Goal: Task Accomplishment & Management: Manage account settings

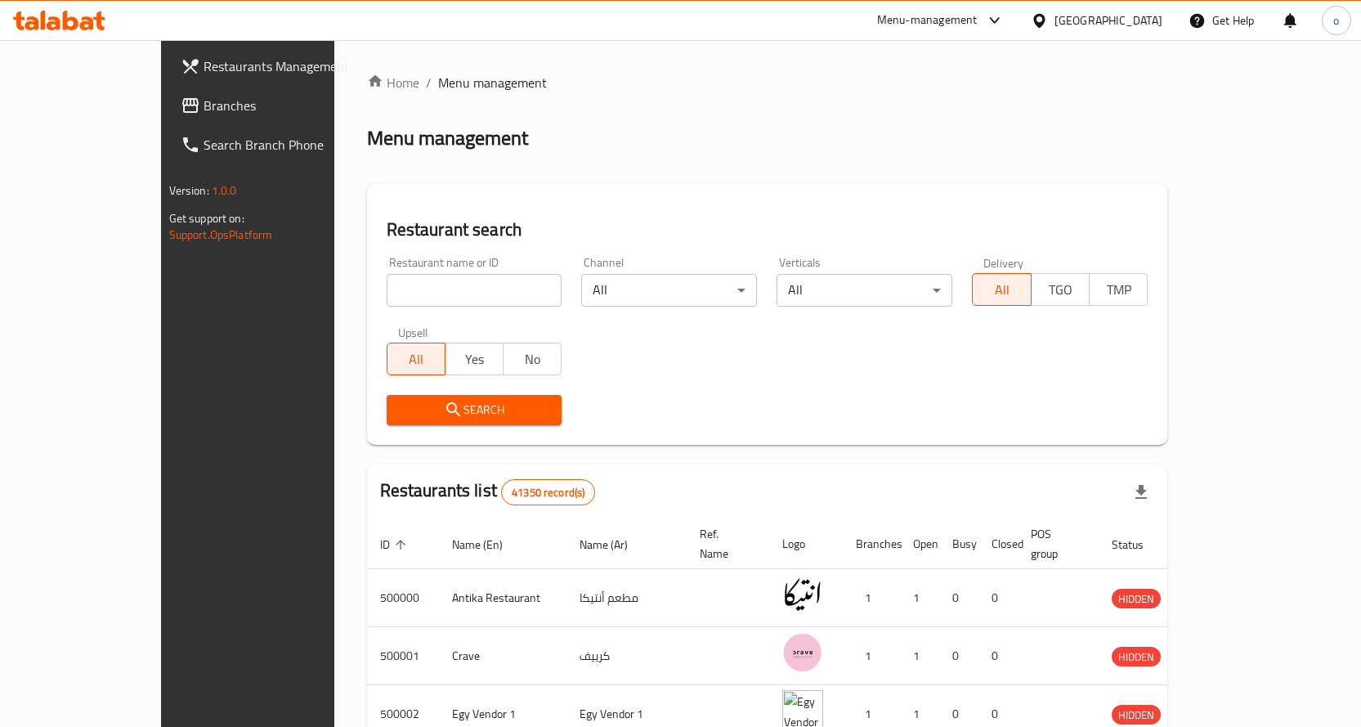
click at [204, 105] on span "Branches" at bounding box center [290, 106] width 172 height 20
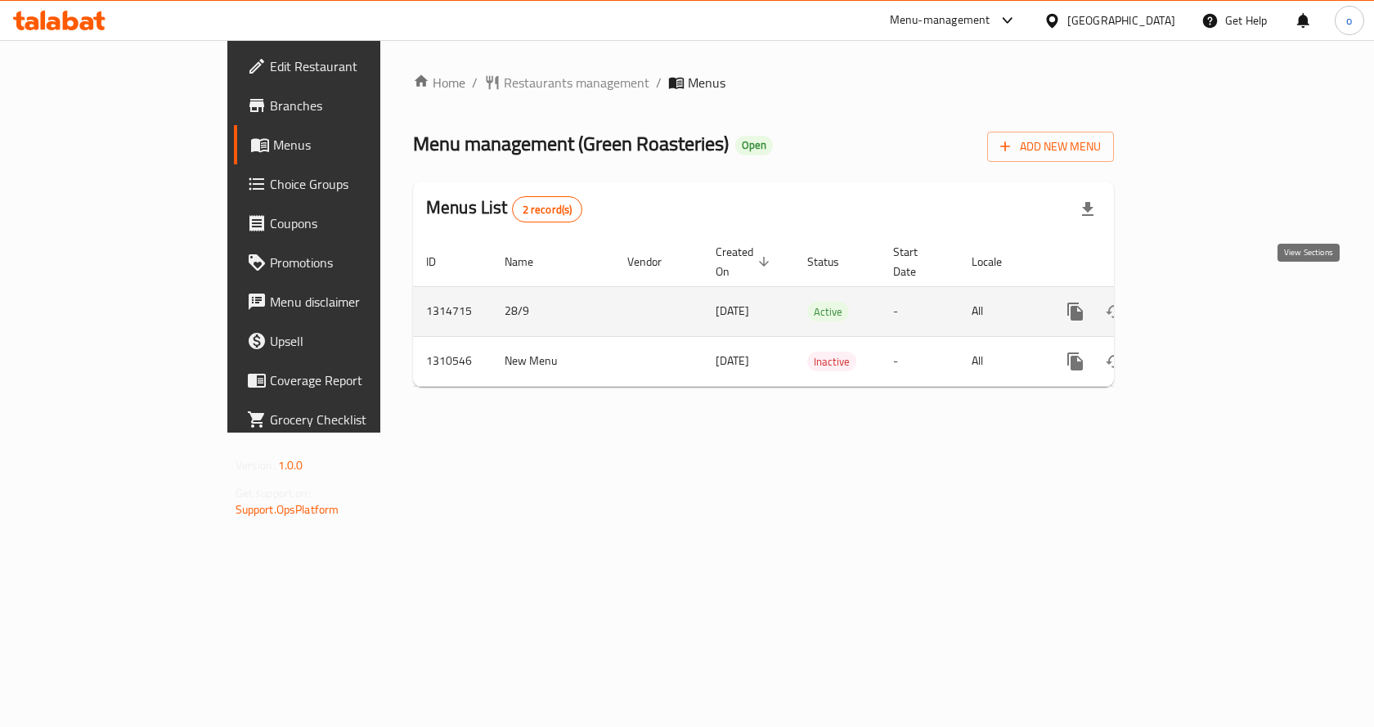
click at [1212, 307] on link "enhanced table" at bounding box center [1192, 311] width 39 height 39
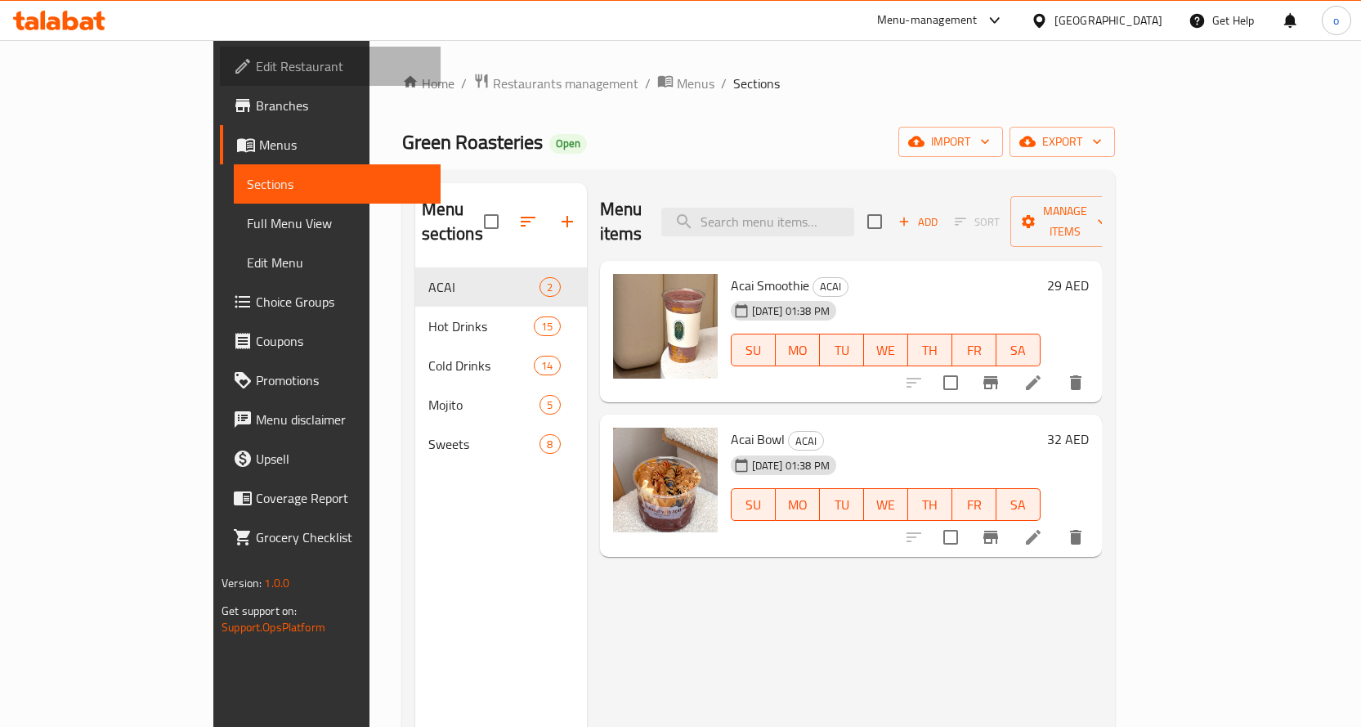
click at [256, 72] on span "Edit Restaurant" at bounding box center [342, 66] width 172 height 20
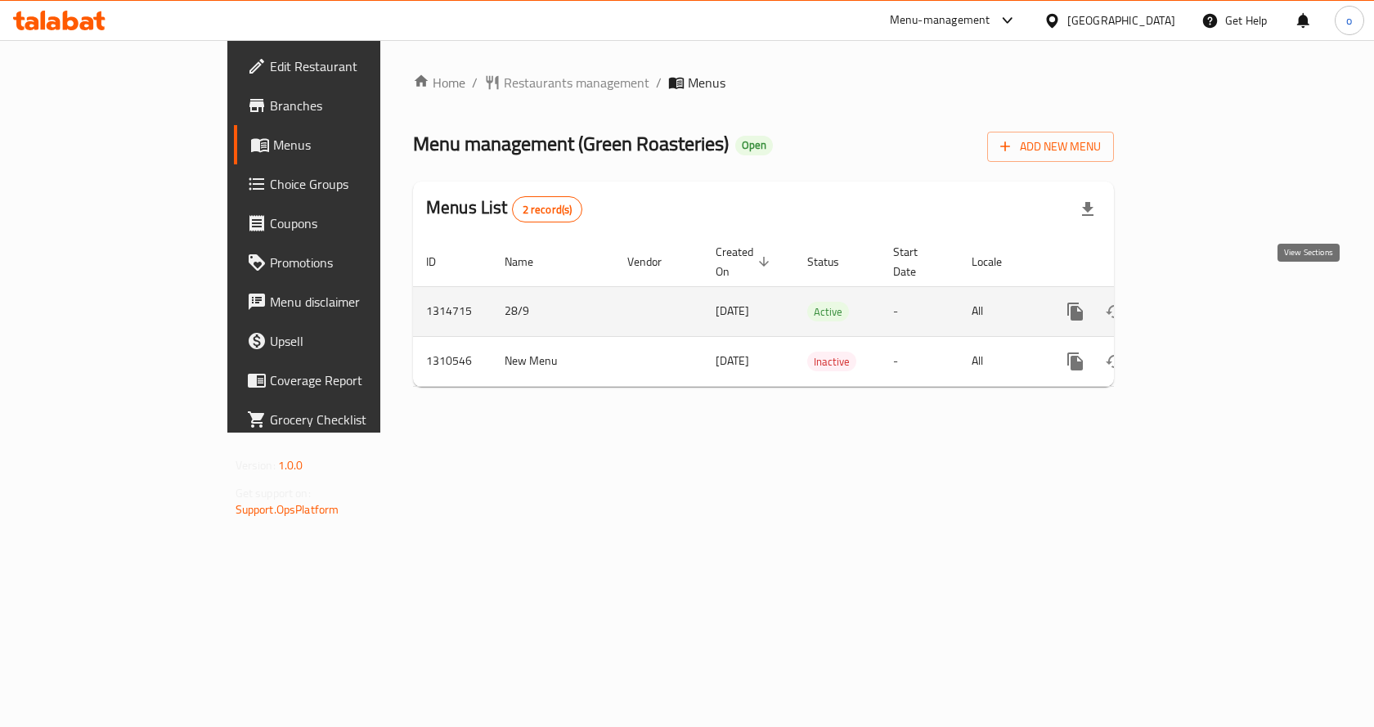
click at [1212, 292] on link "enhanced table" at bounding box center [1192, 311] width 39 height 39
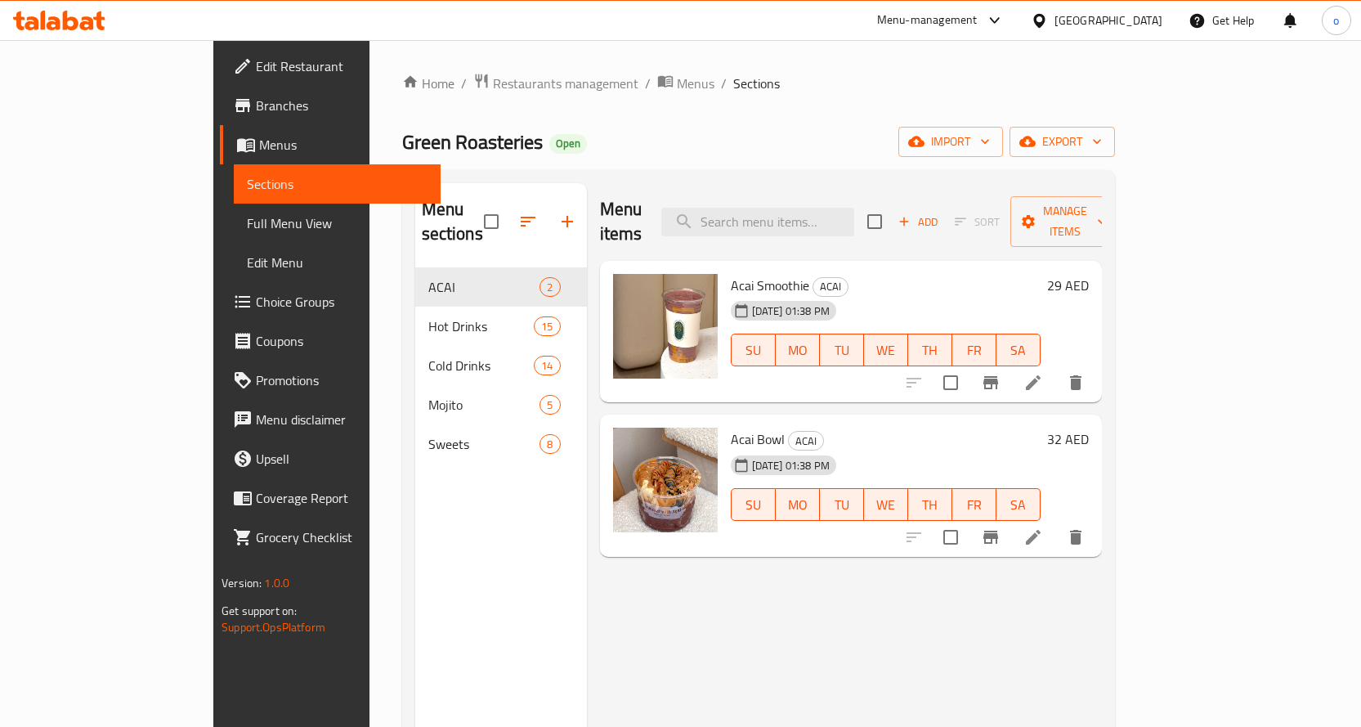
click at [247, 177] on span "Sections" at bounding box center [337, 184] width 181 height 20
click at [259, 150] on span "Menus" at bounding box center [343, 145] width 168 height 20
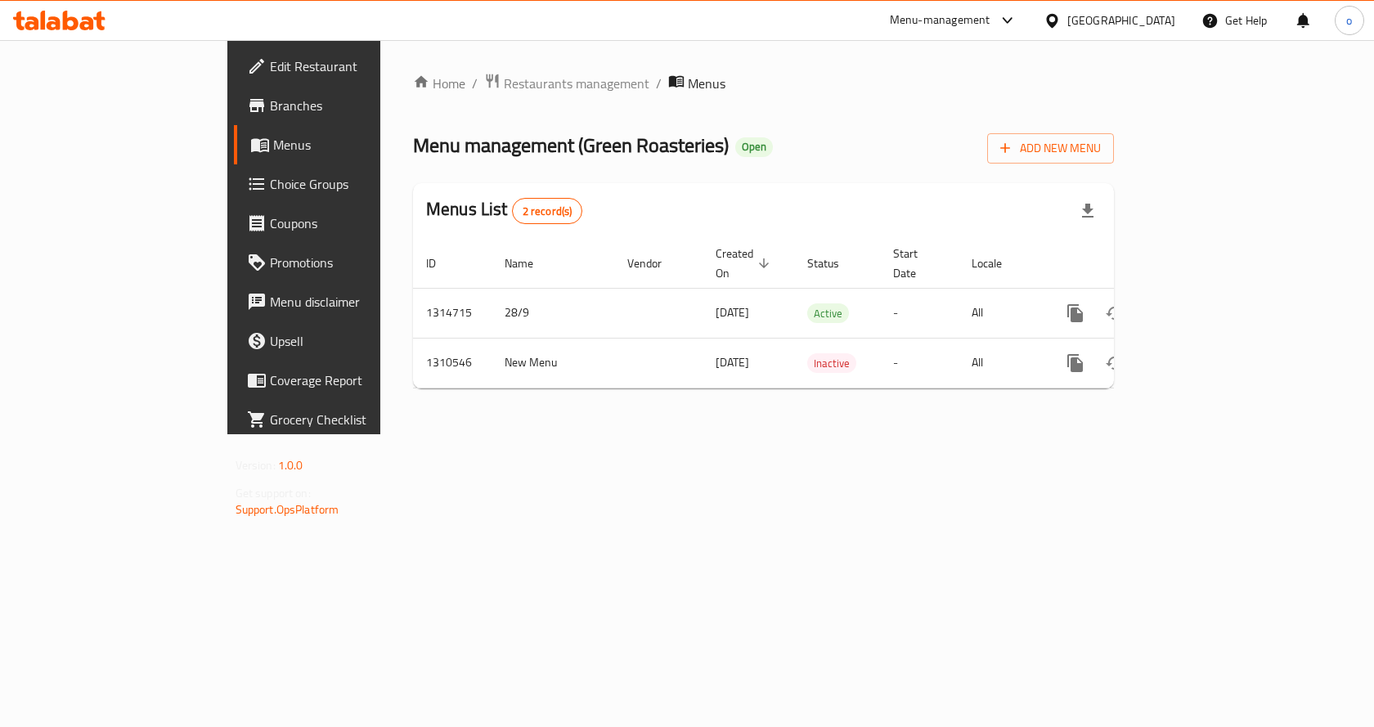
click at [270, 107] on span "Branches" at bounding box center [357, 106] width 174 height 20
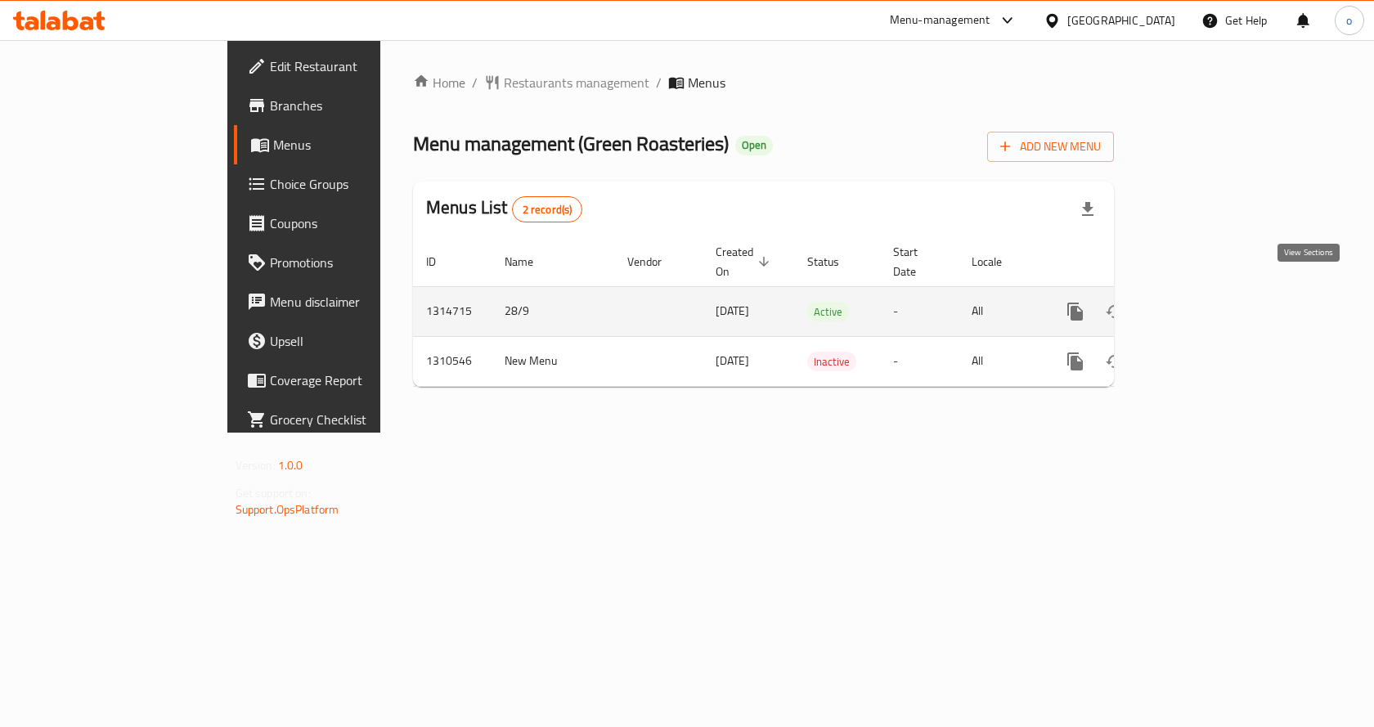
click at [1203, 302] on icon "enhanced table" at bounding box center [1193, 312] width 20 height 20
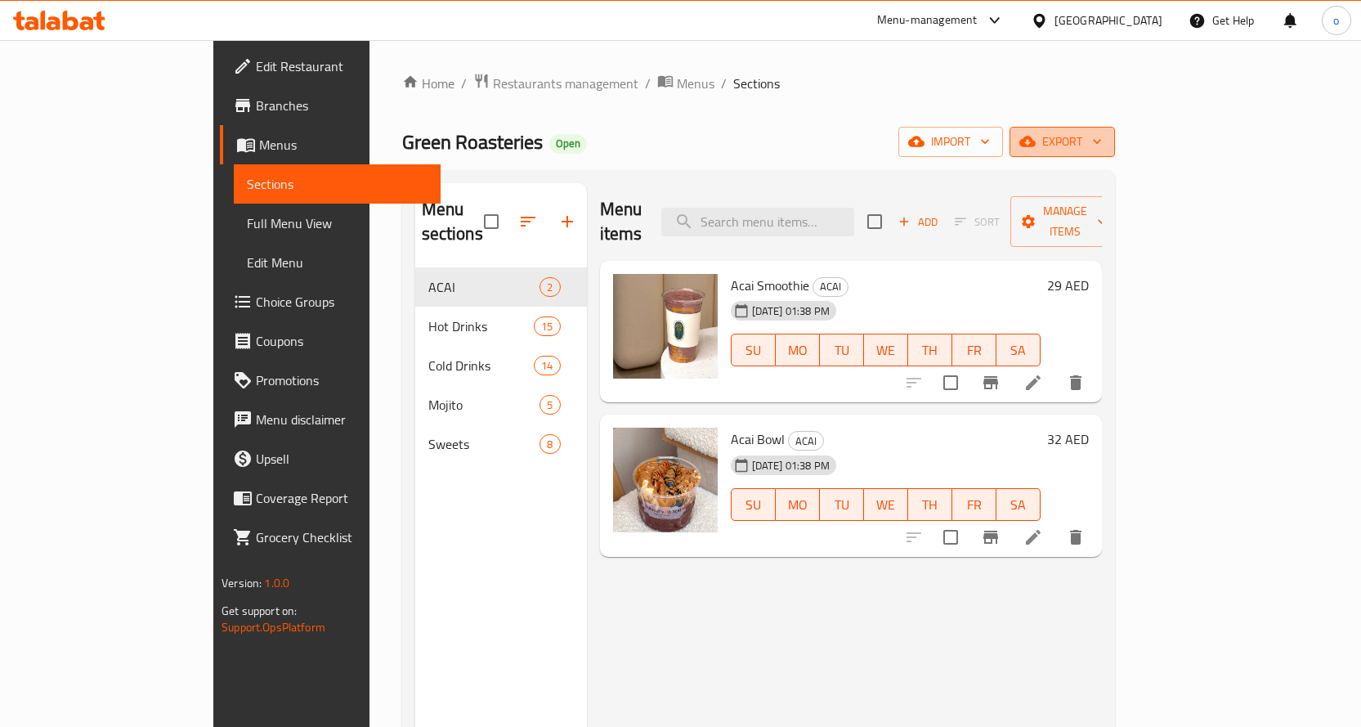
click at [1102, 143] on span "export" at bounding box center [1062, 142] width 79 height 20
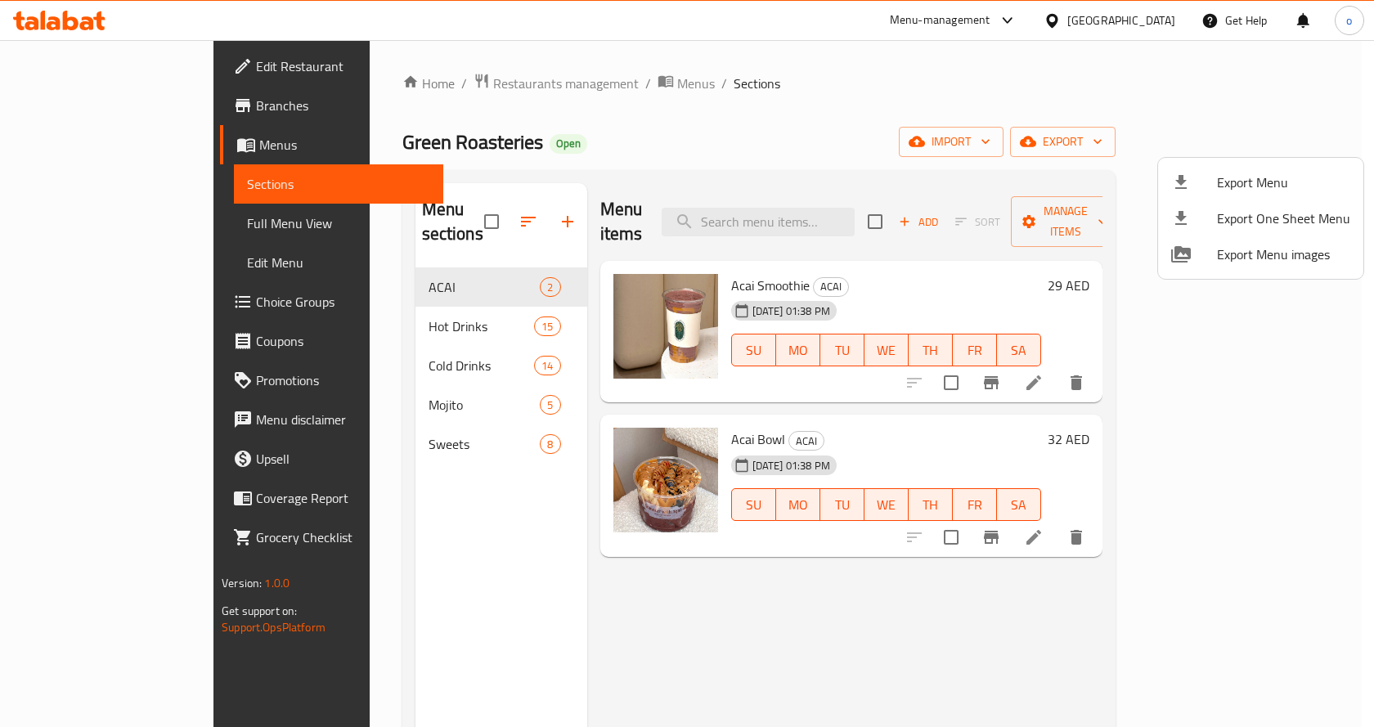
click at [1096, 105] on div at bounding box center [687, 363] width 1374 height 727
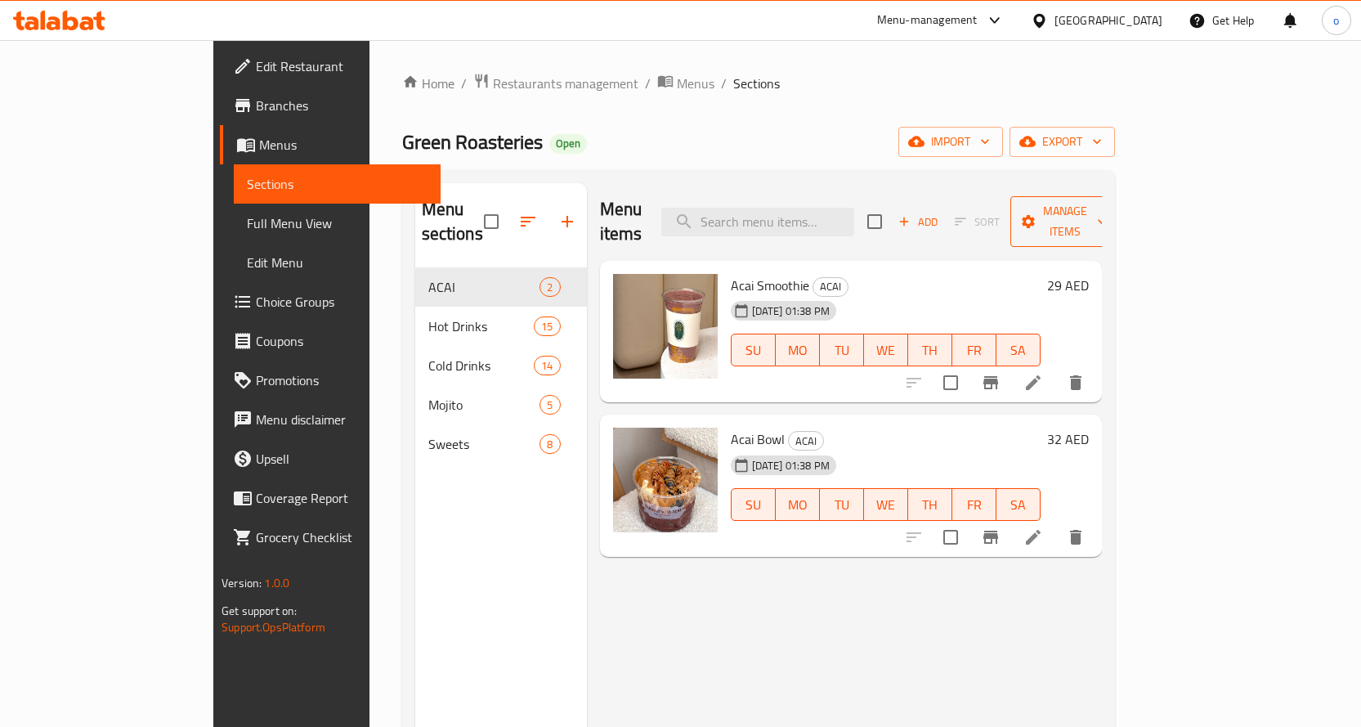
click at [1107, 214] on span "Manage items" at bounding box center [1065, 221] width 83 height 41
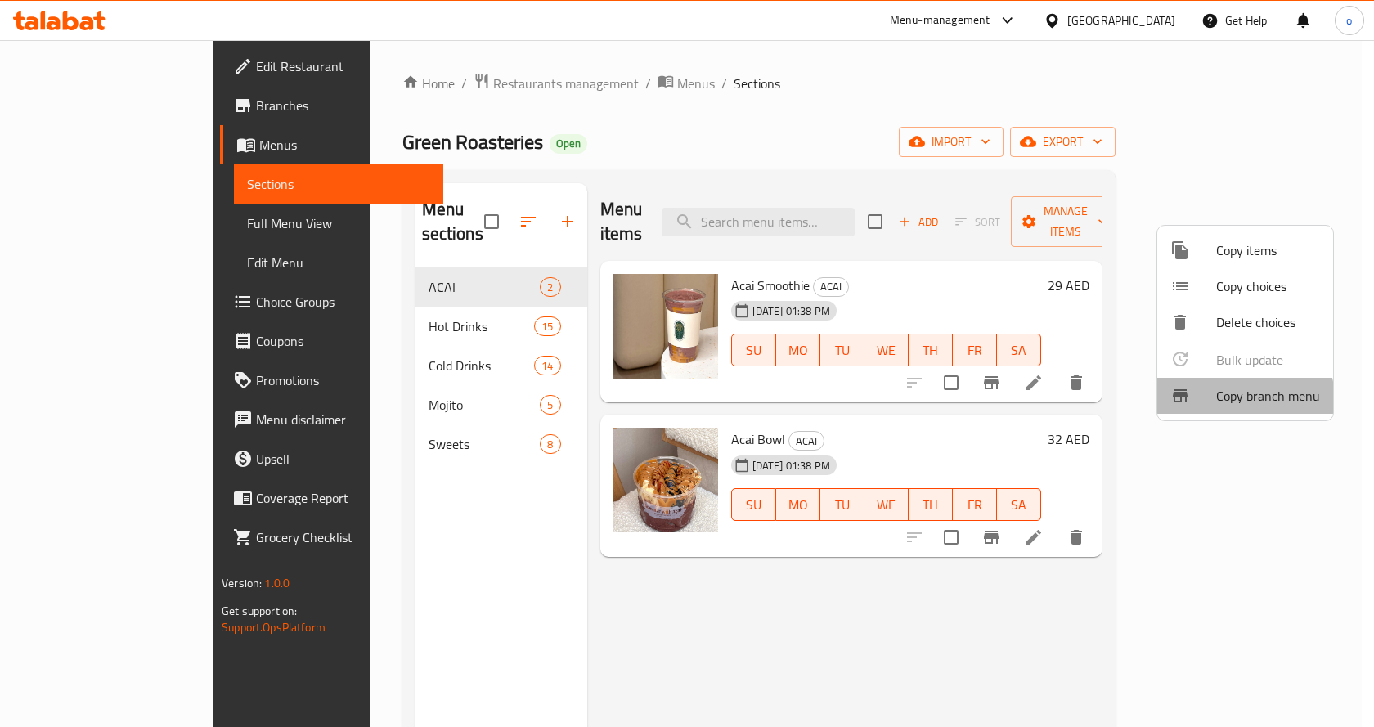
click at [1231, 400] on span "Copy branch menu" at bounding box center [1268, 396] width 104 height 20
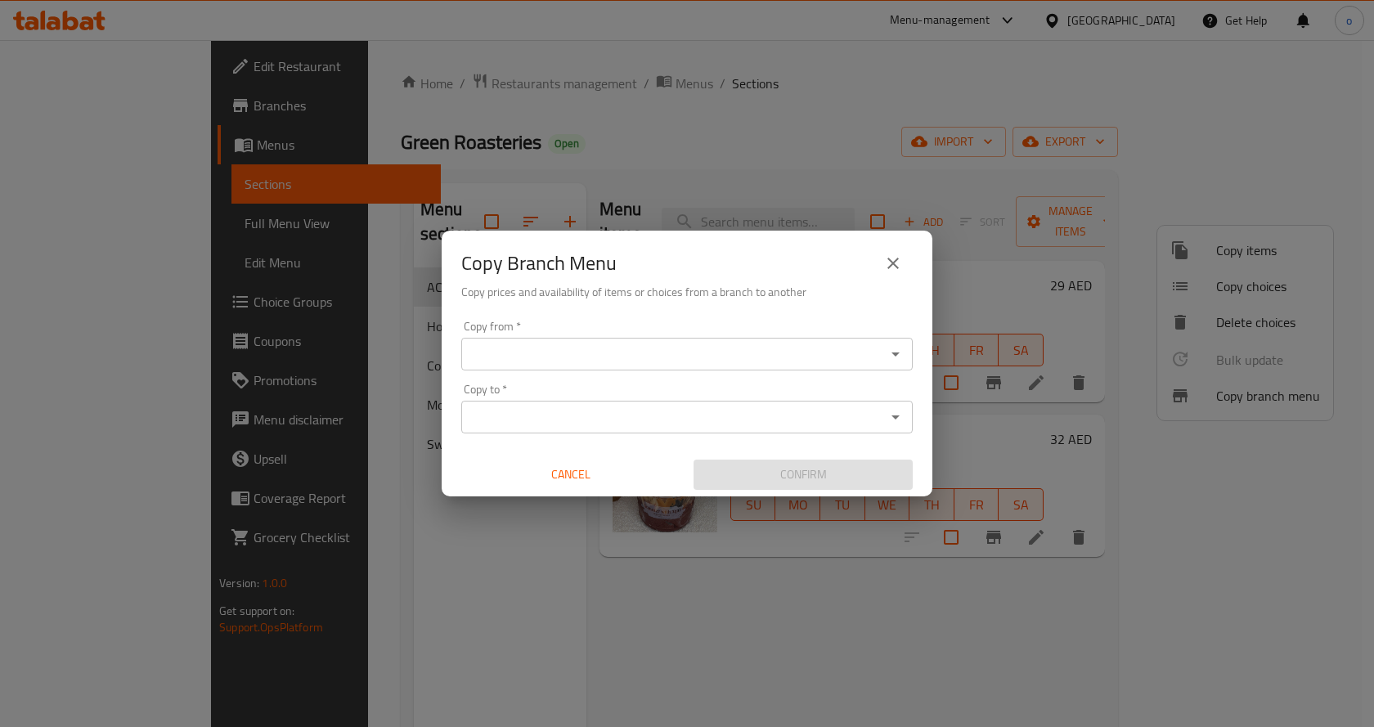
click at [564, 343] on input "Copy from   *" at bounding box center [673, 354] width 415 height 23
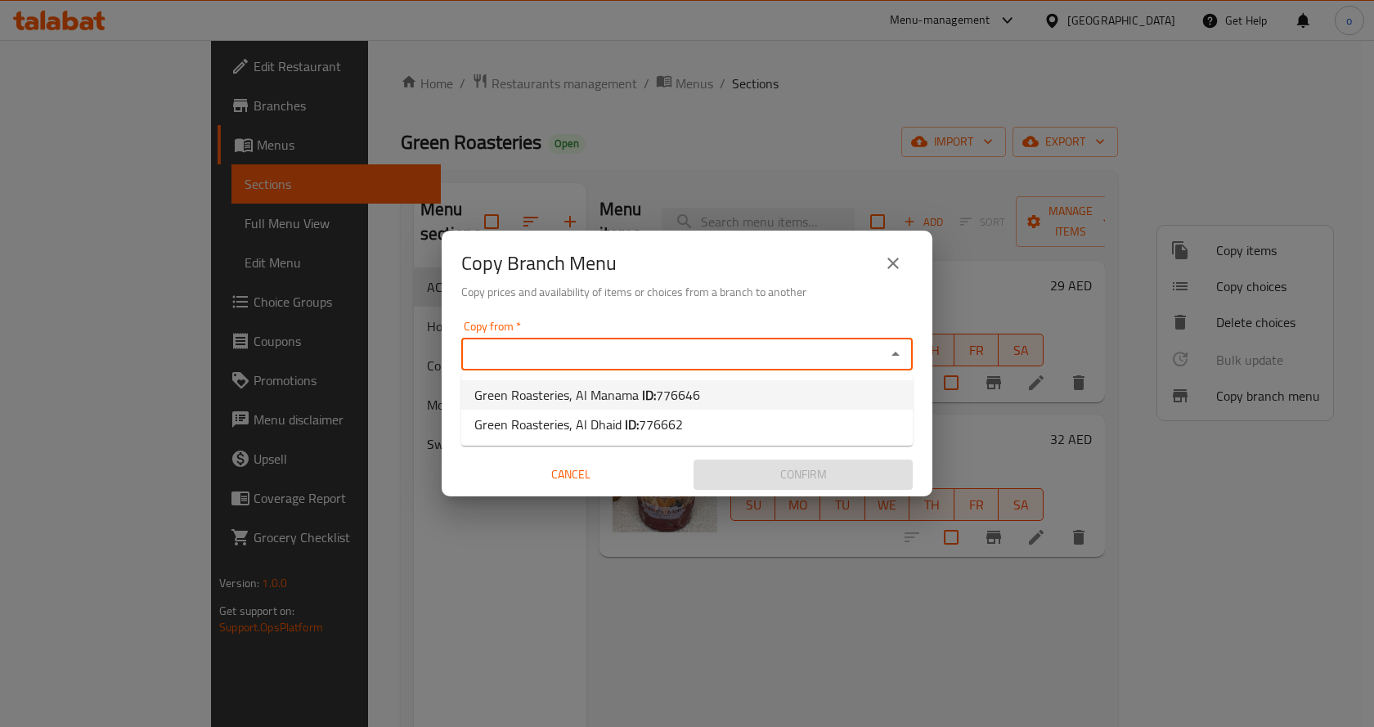
paste input "776646"
type input "7"
click at [662, 386] on span "776646" at bounding box center [678, 395] width 44 height 25
type input "Green Roasteries, Al Manama"
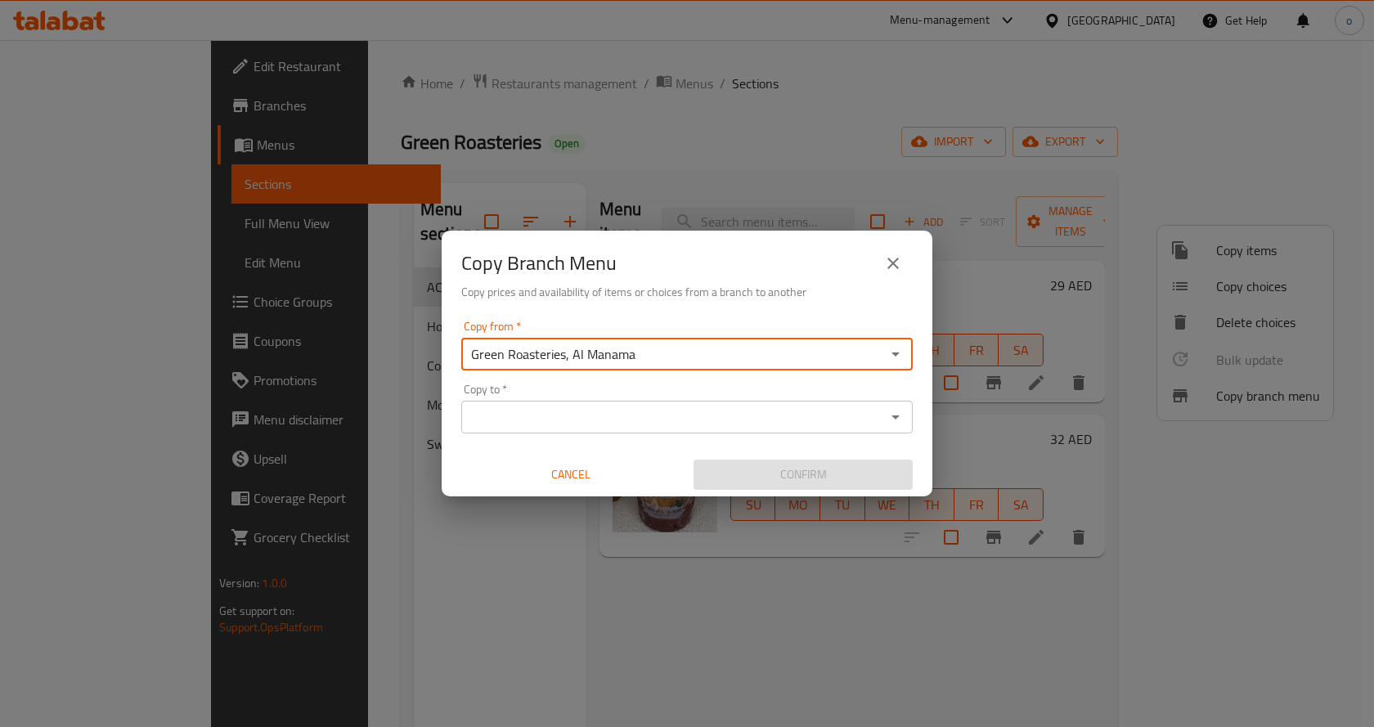
click at [589, 406] on input "Copy to   *" at bounding box center [673, 417] width 415 height 23
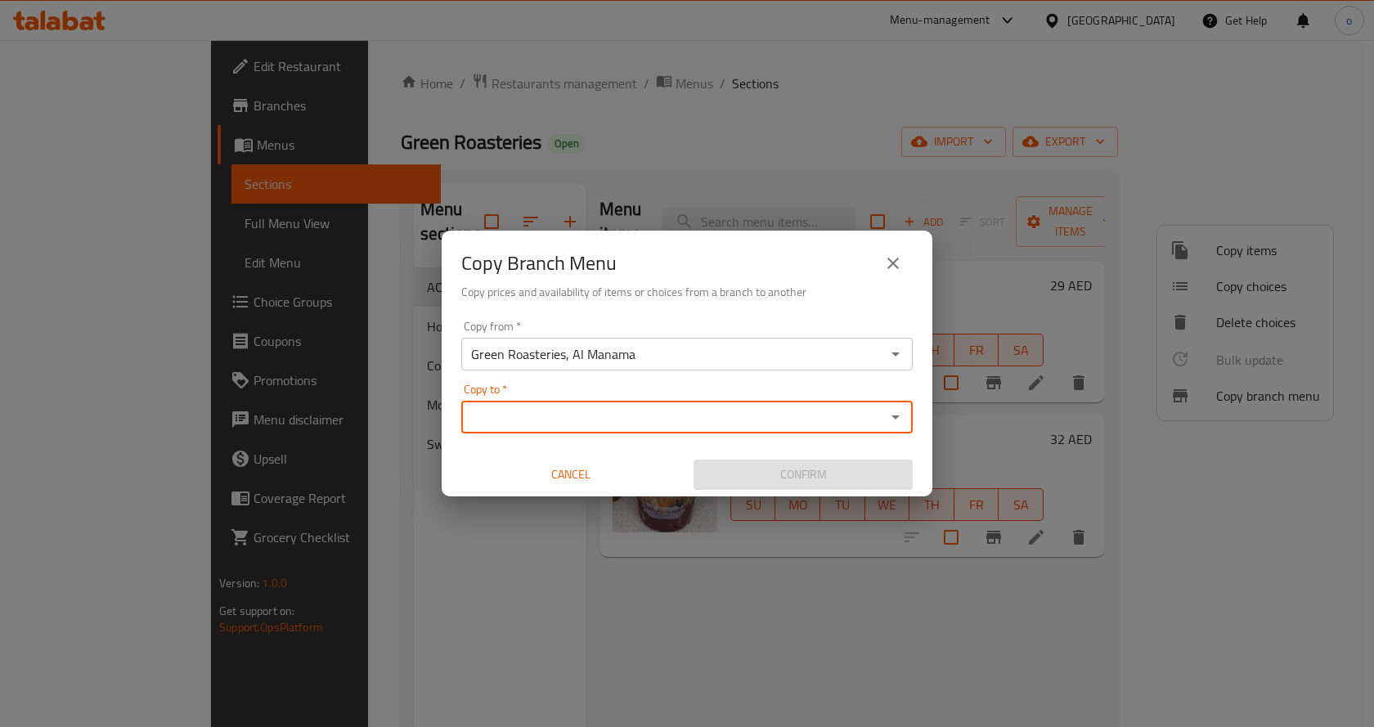
click at [633, 429] on div "Copy to *" at bounding box center [686, 417] width 451 height 33
click at [894, 410] on icon "Open" at bounding box center [895, 417] width 20 height 20
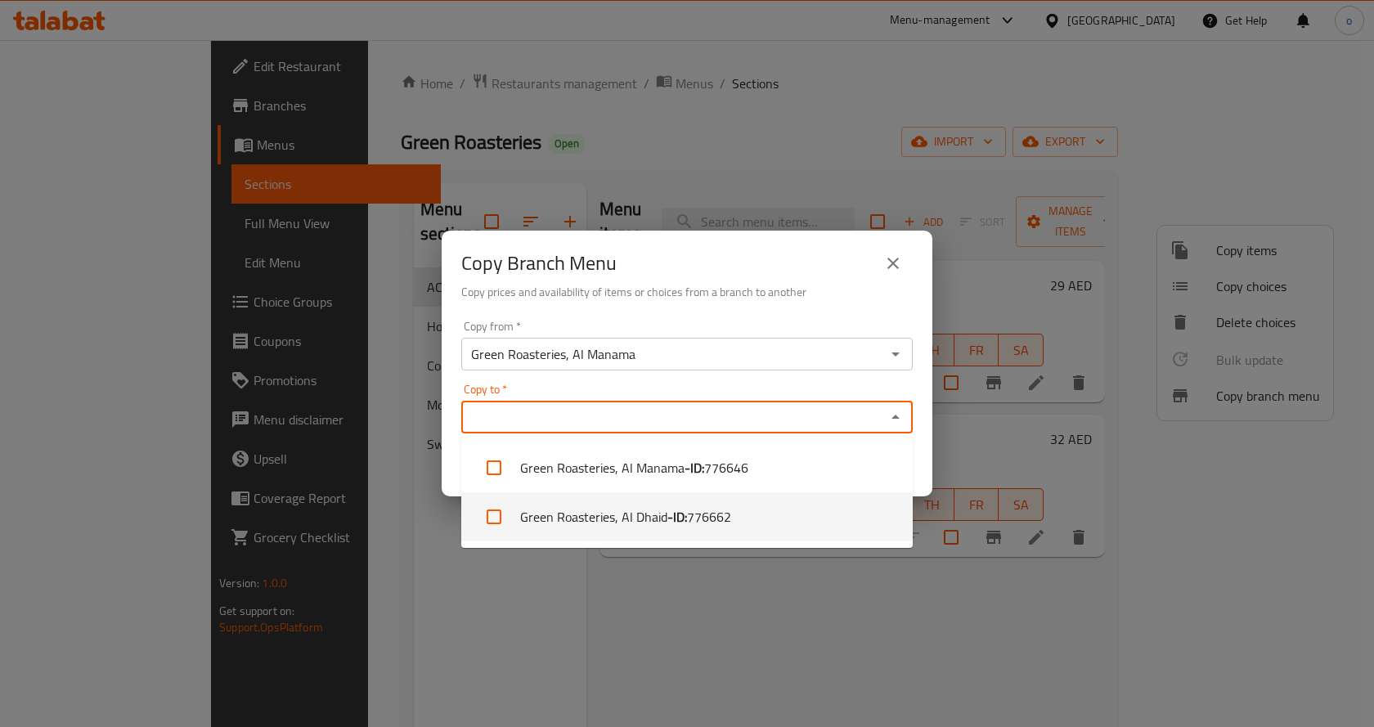
click at [679, 527] on b "- ID:" at bounding box center [677, 517] width 20 height 20
checkbox input "true"
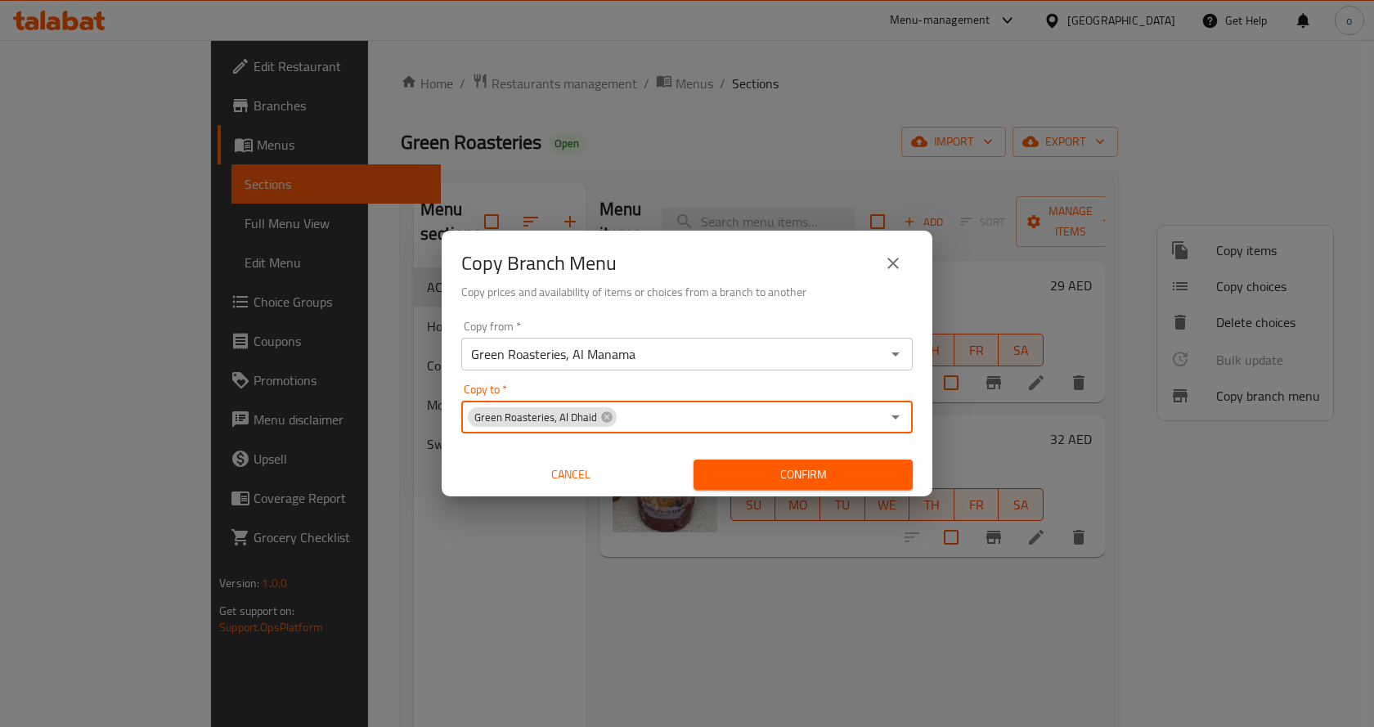
click at [742, 424] on input "Copy to   *" at bounding box center [749, 417] width 262 height 23
click at [899, 353] on icon "Open" at bounding box center [895, 354] width 20 height 20
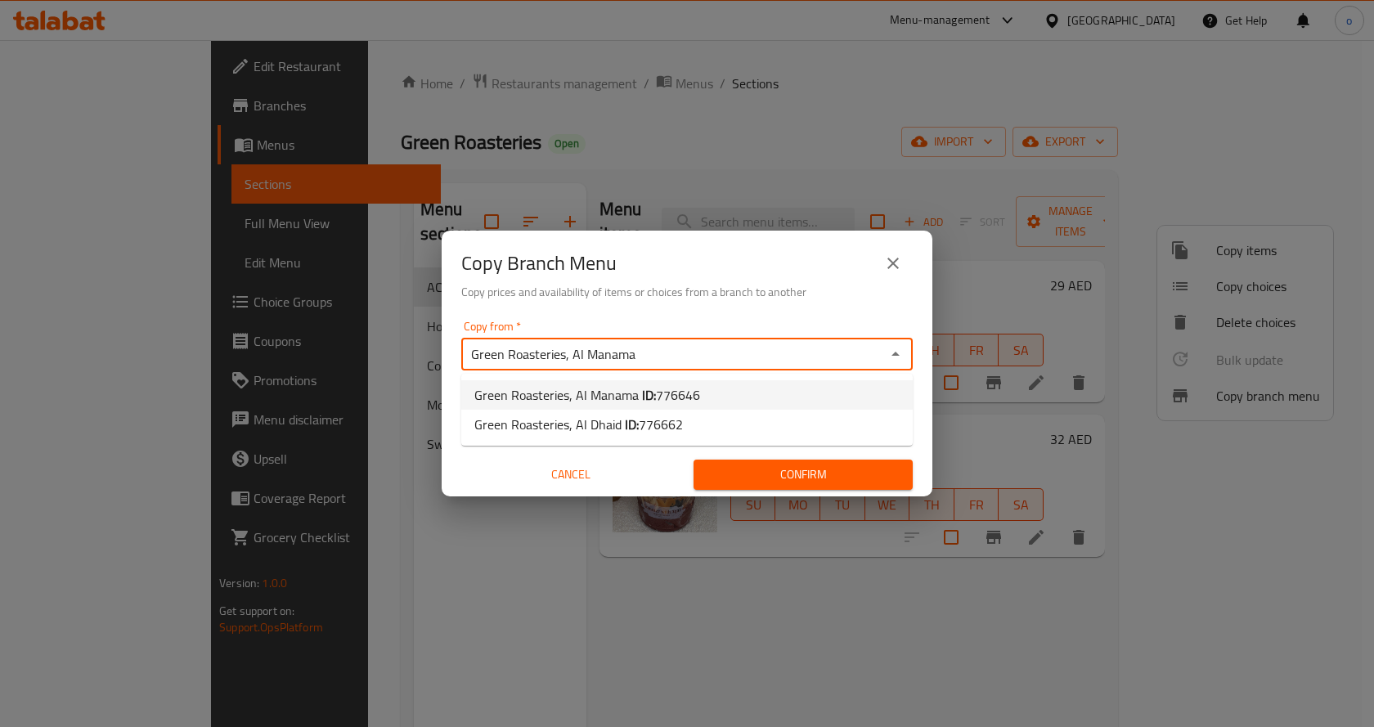
click at [712, 397] on li "Green Roasteries, Al Manama ID: 776646" at bounding box center [686, 394] width 451 height 29
click at [645, 412] on input "Copy to   *" at bounding box center [749, 417] width 262 height 23
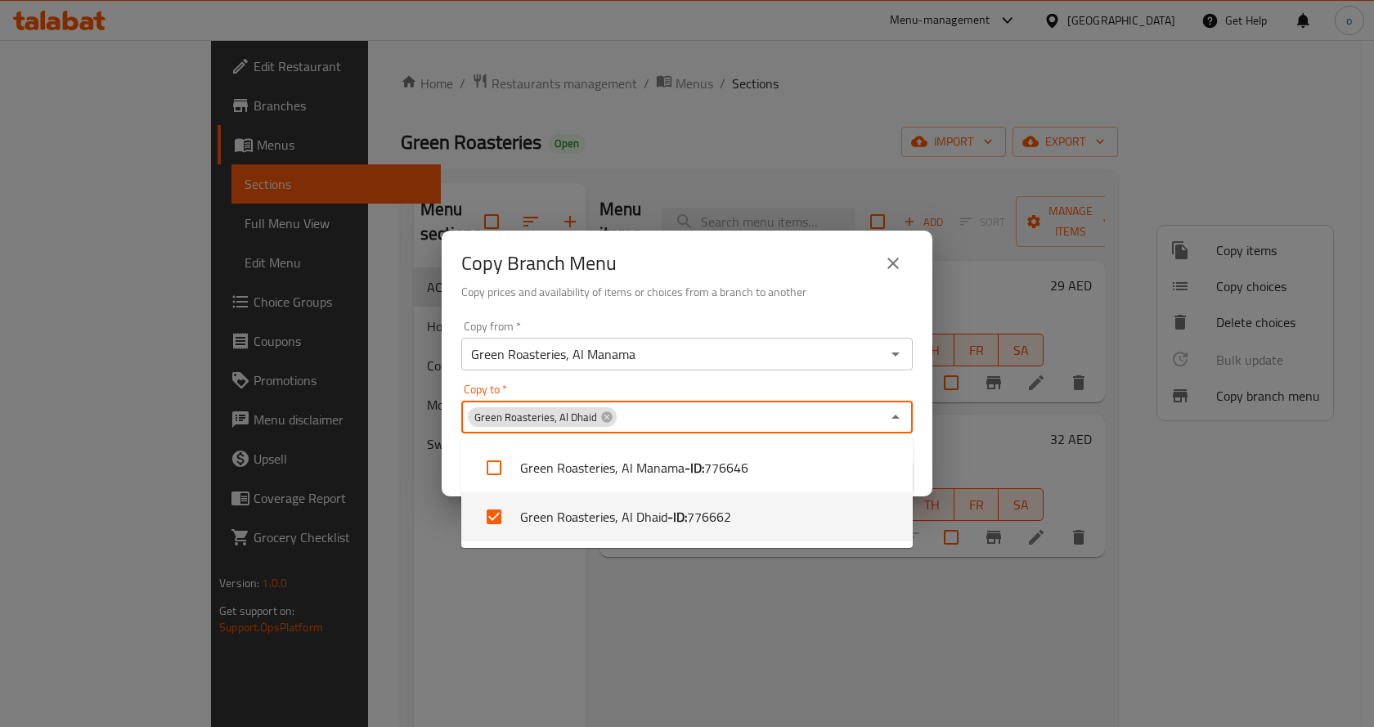
click at [658, 527] on li "Green Roasteries, Al Dhaid - ID: 776662" at bounding box center [686, 516] width 451 height 49
click at [638, 512] on li "Green Roasteries, Al Dhaid - ID: 776662" at bounding box center [686, 516] width 451 height 49
checkbox input "true"
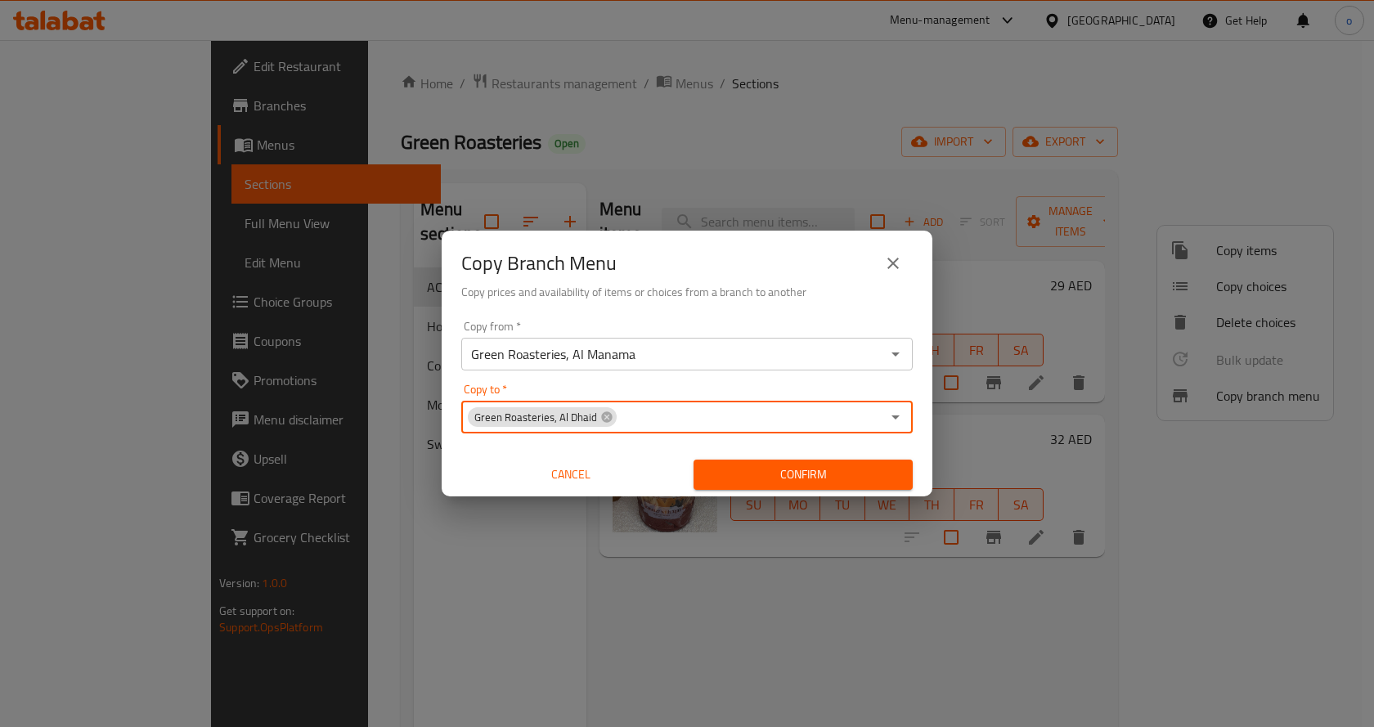
click at [633, 421] on input "Copy to   *" at bounding box center [749, 417] width 262 height 23
click at [765, 464] on button "Confirm" at bounding box center [802, 474] width 219 height 30
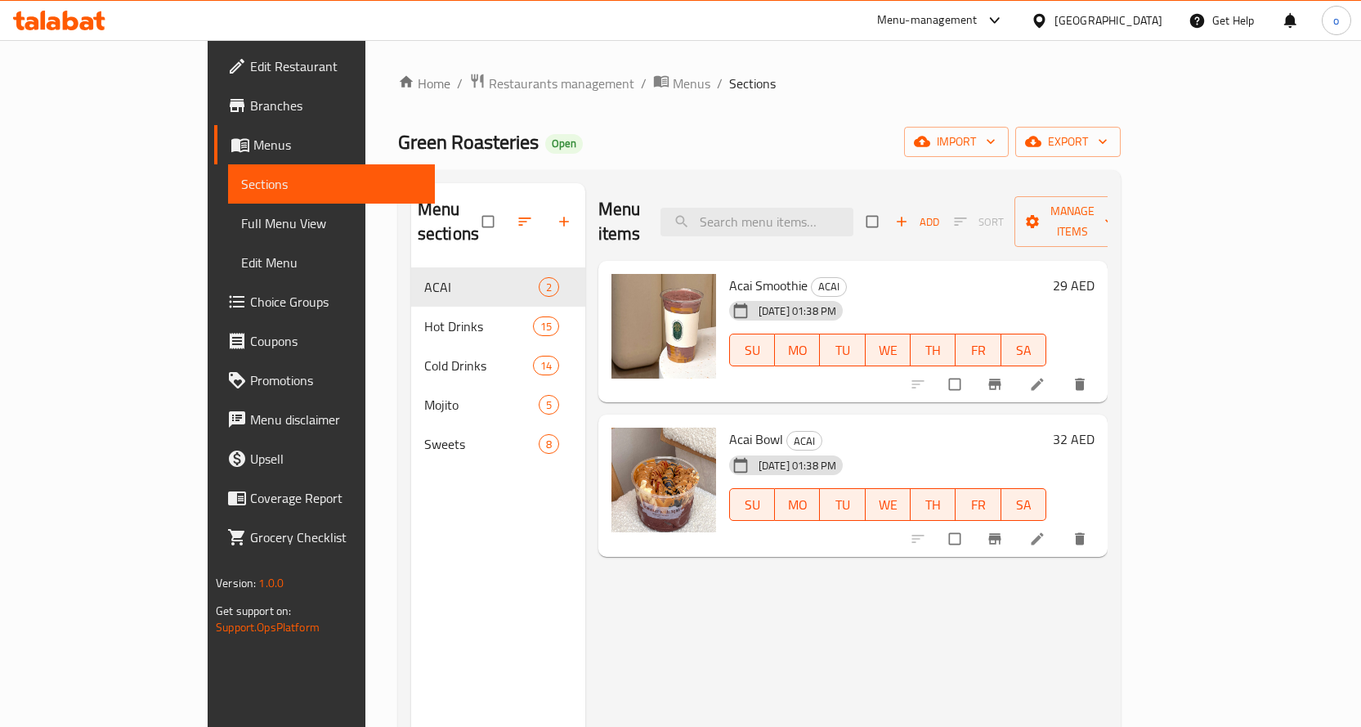
click at [253, 143] on span "Menus" at bounding box center [337, 145] width 168 height 20
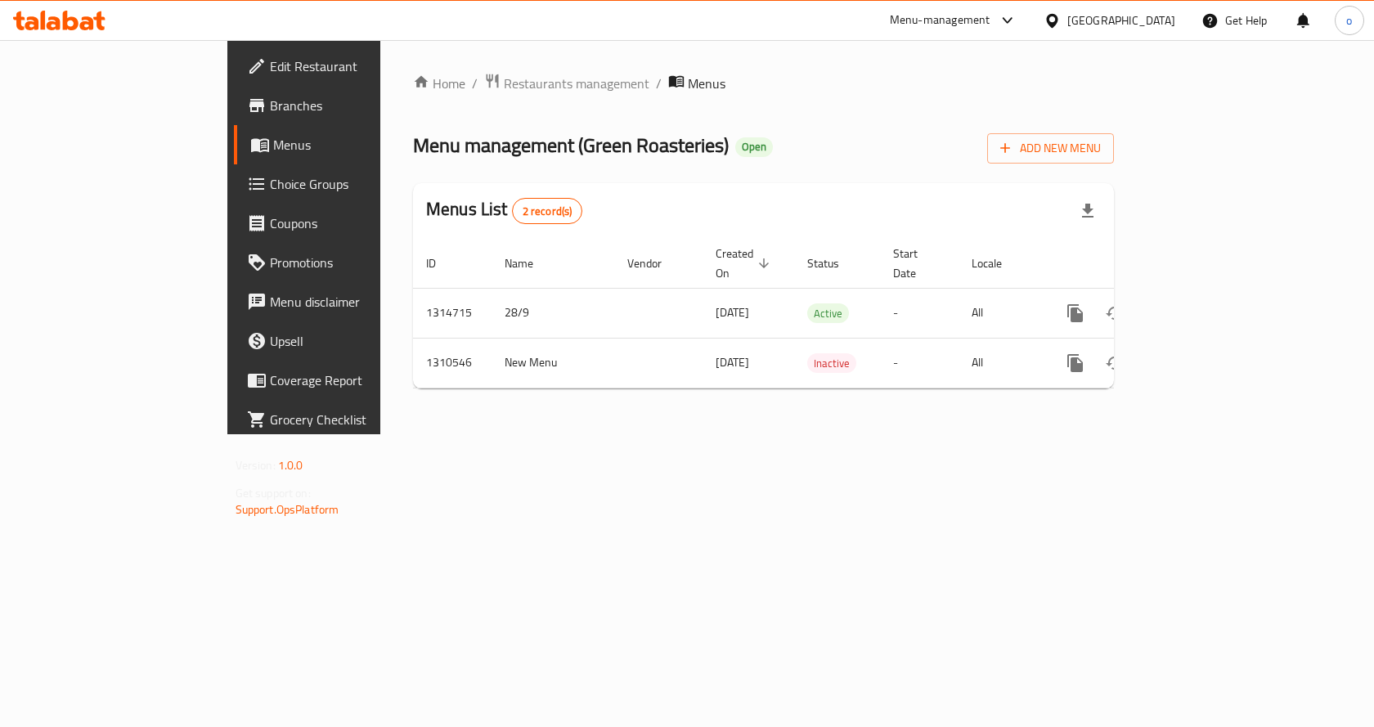
click at [270, 96] on span "Branches" at bounding box center [357, 106] width 174 height 20
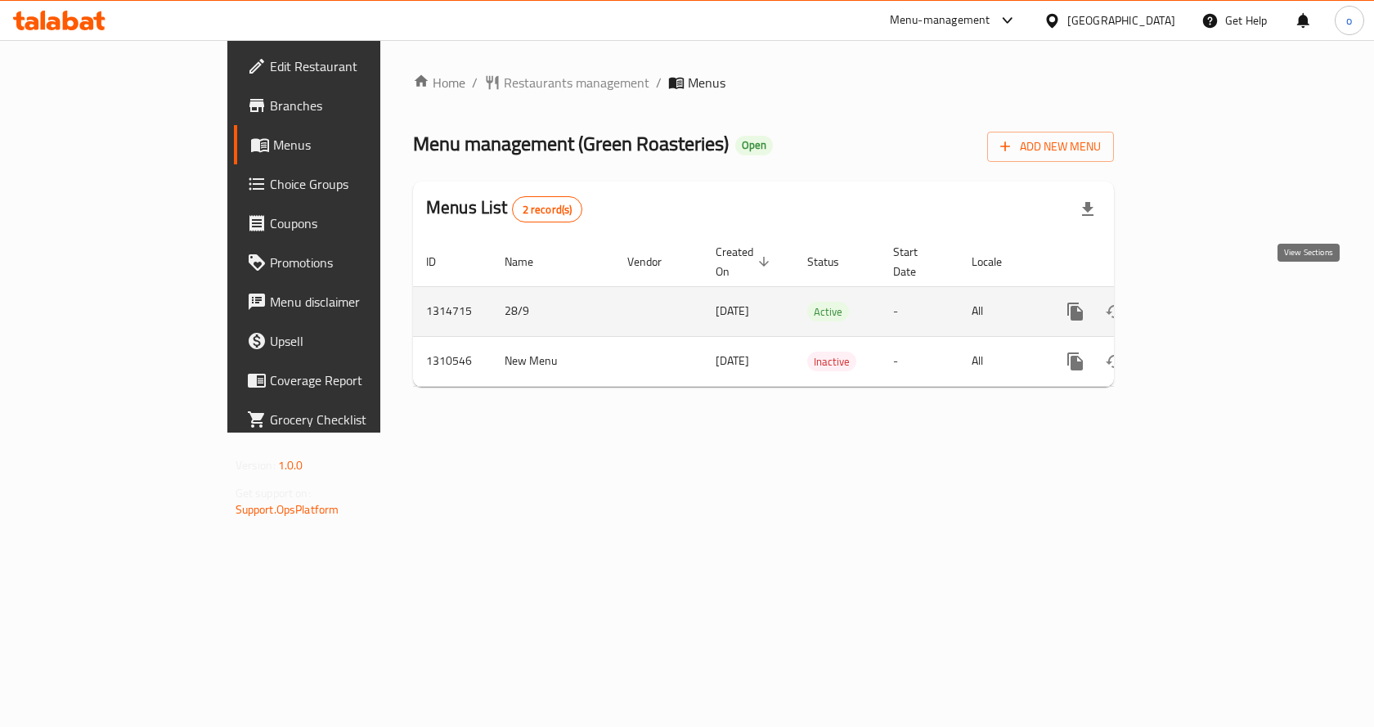
click at [1212, 292] on link "enhanced table" at bounding box center [1192, 311] width 39 height 39
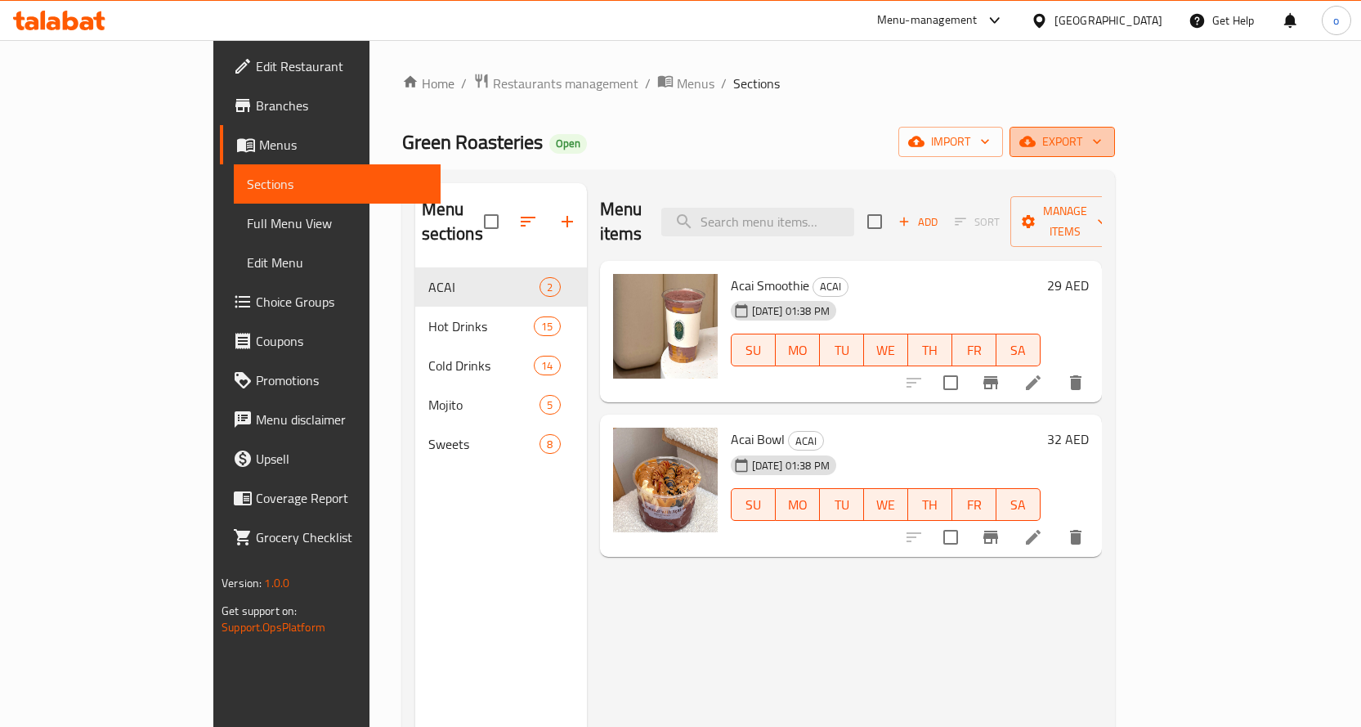
click at [1102, 146] on span "export" at bounding box center [1062, 142] width 79 height 20
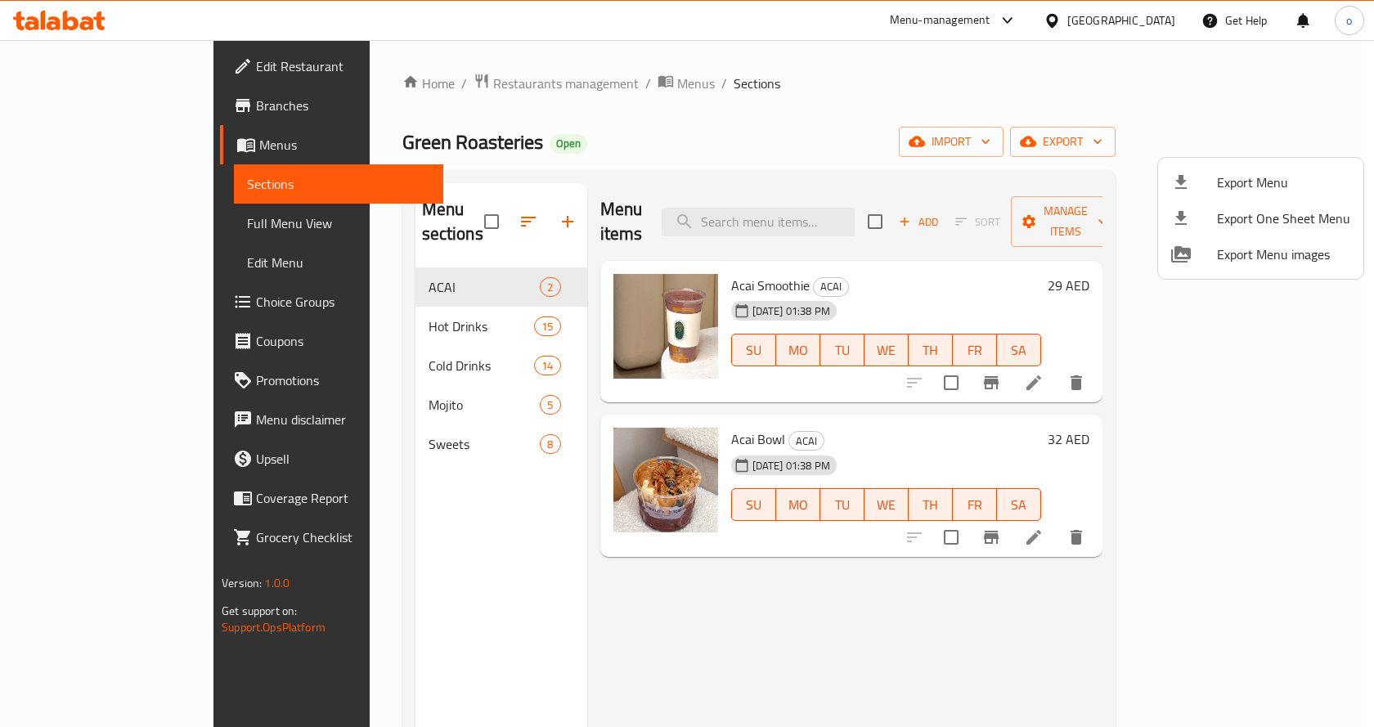
click at [85, 225] on div at bounding box center [687, 363] width 1374 height 727
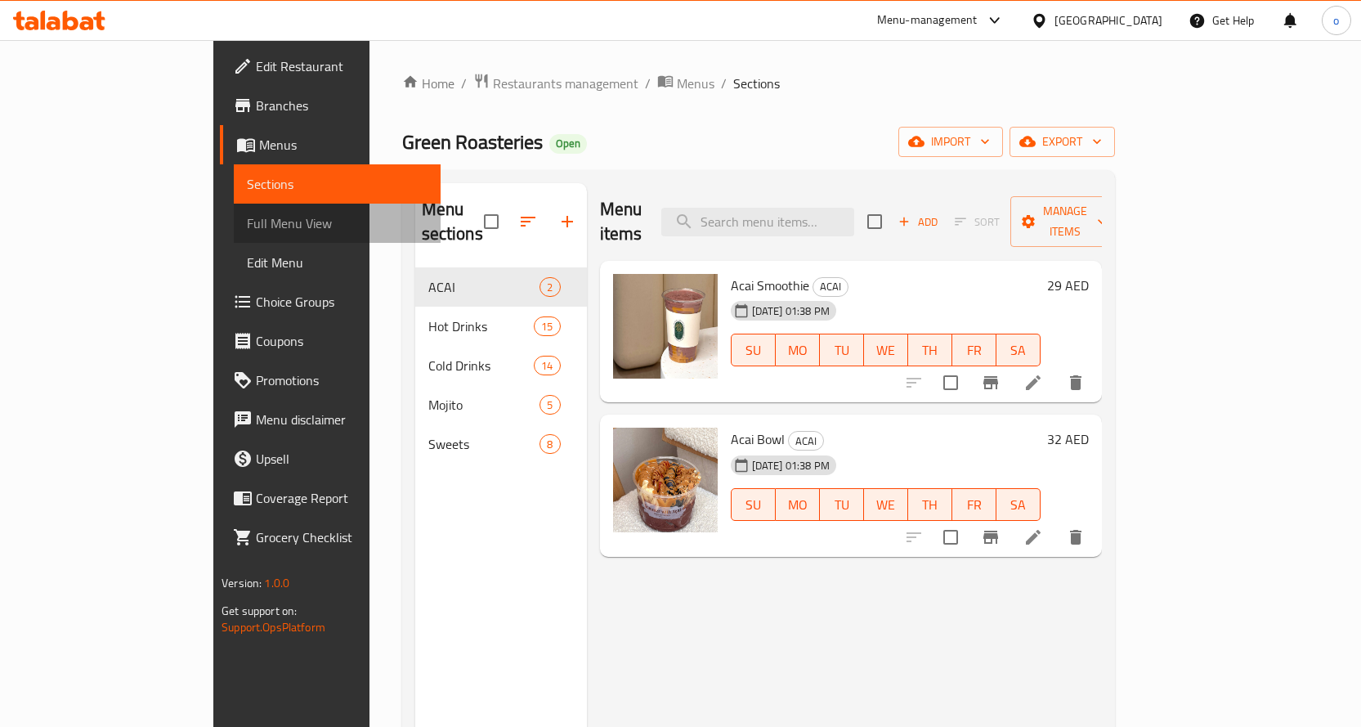
click at [247, 218] on span "Full Menu View" at bounding box center [337, 223] width 181 height 20
